Goal: Information Seeking & Learning: Learn about a topic

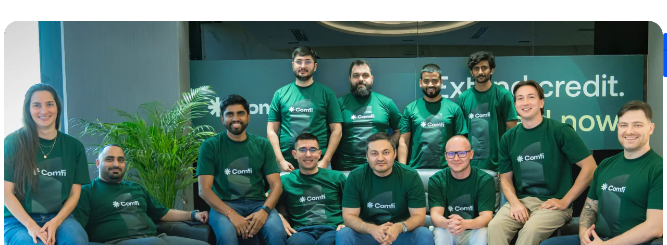
scroll to position [558, 0]
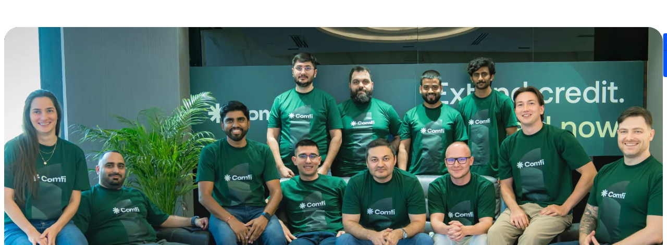
drag, startPoint x: 402, startPoint y: 192, endPoint x: 458, endPoint y: 204, distance: 56.5
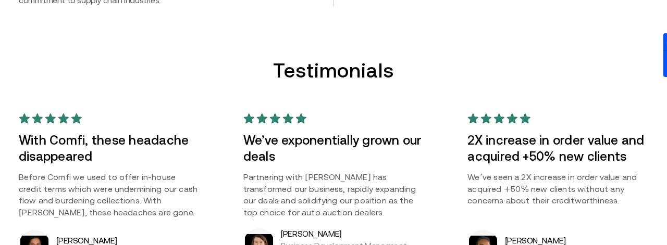
scroll to position [924, 0]
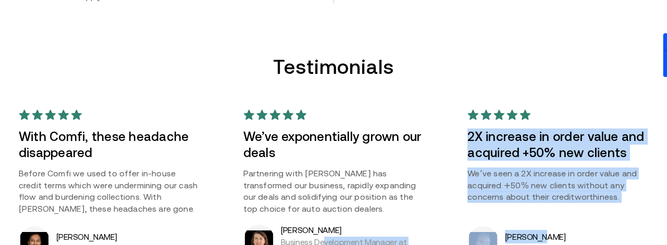
drag, startPoint x: 537, startPoint y: 80, endPoint x: 326, endPoint y: 87, distance: 211.2
click at [326, 95] on div "With Comfi, these headache disappeared Before Comfi we used to offer in-house c…" at bounding box center [333, 183] width 667 height 177
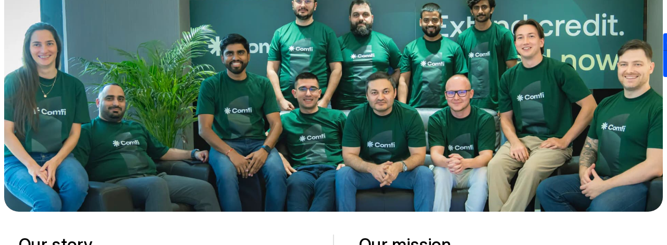
scroll to position [630, 0]
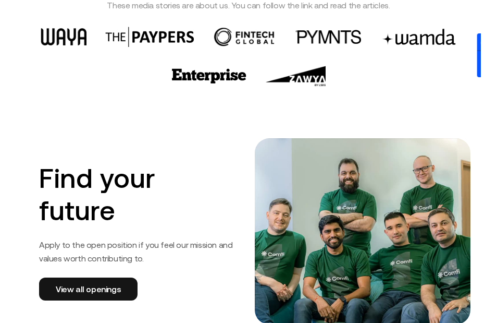
scroll to position [1727, 0]
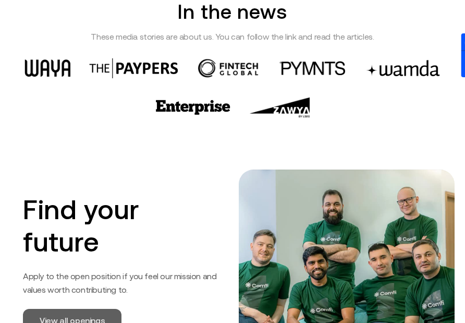
click at [98, 309] on link "View all openings" at bounding box center [72, 320] width 99 height 23
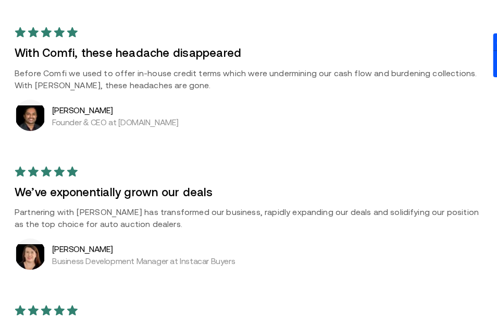
scroll to position [902, 0]
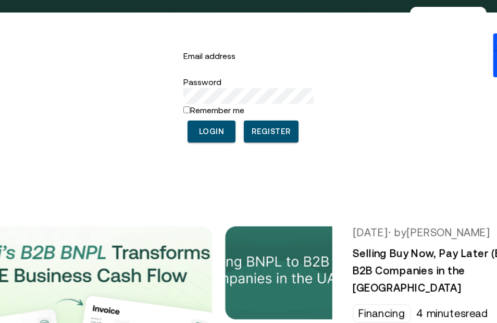
click at [41, 19] on icon "Return to the top of the Comfi home page" at bounding box center [31, 18] width 43 height 31
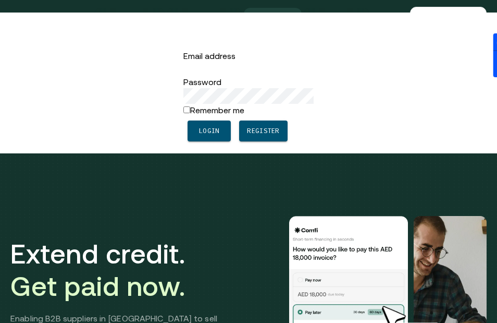
click at [281, 22] on link "About us" at bounding box center [272, 18] width 57 height 21
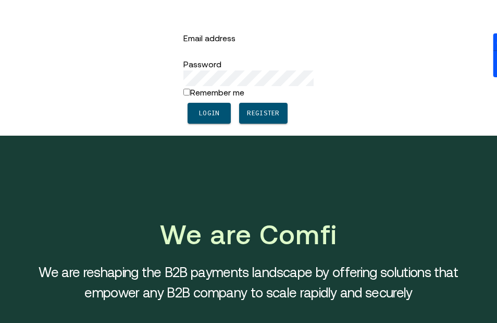
scroll to position [27, 0]
